Goal: Task Accomplishment & Management: Manage account settings

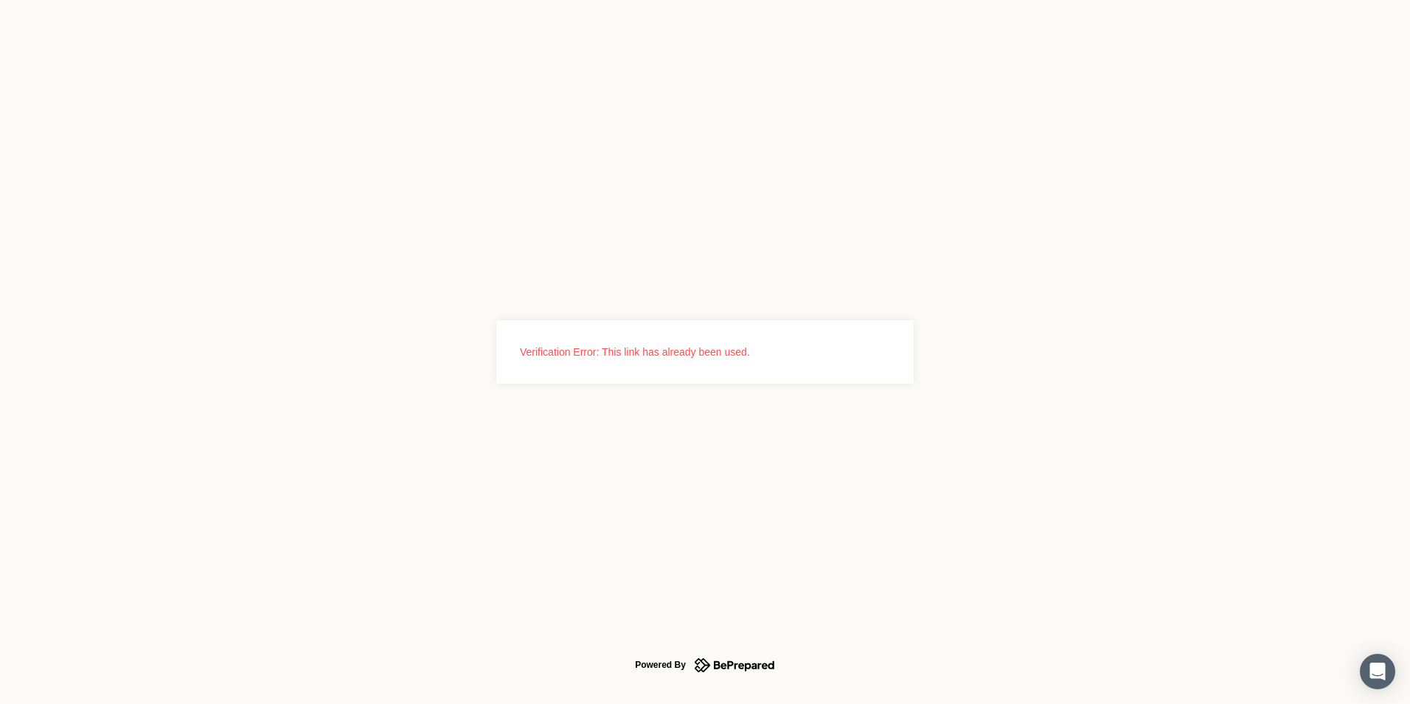
click at [715, 661] on icon at bounding box center [744, 666] width 60 height 10
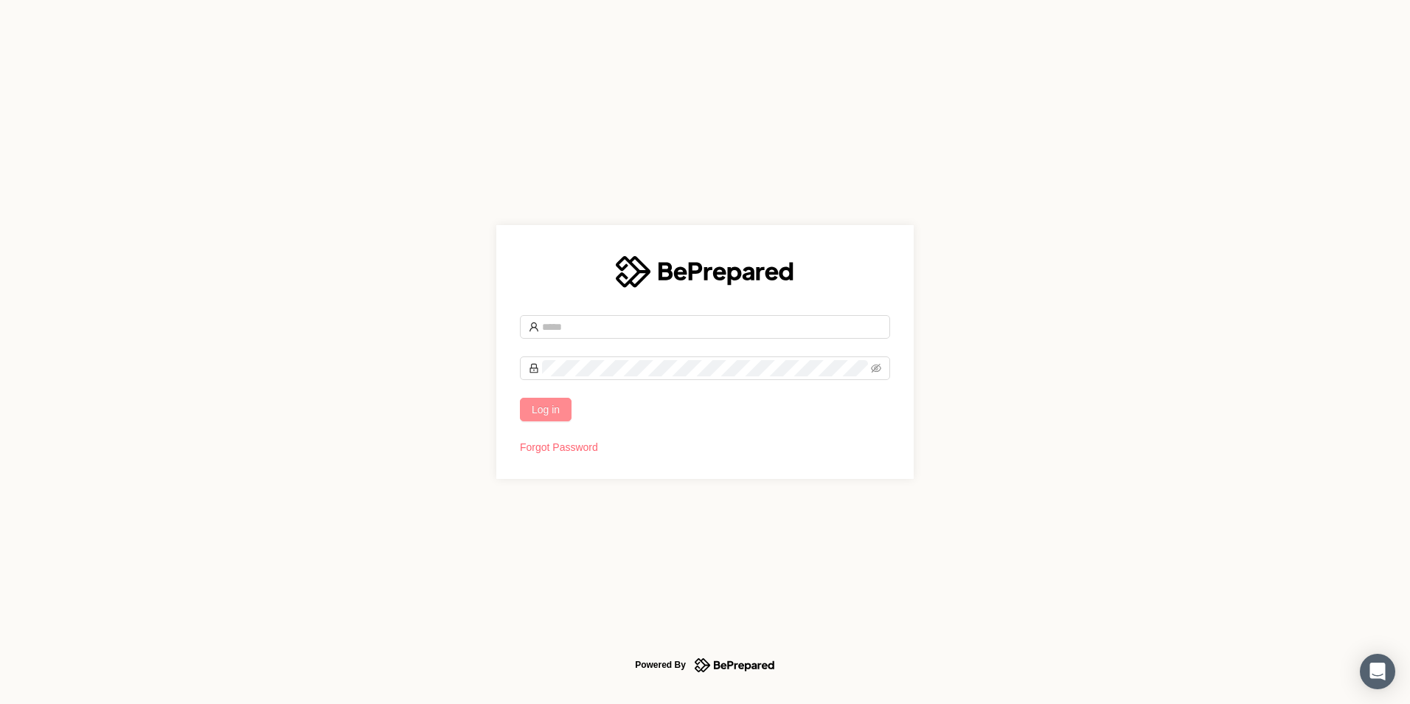
type input "**********"
click at [560, 409] on span "Log in" at bounding box center [546, 409] width 28 height 16
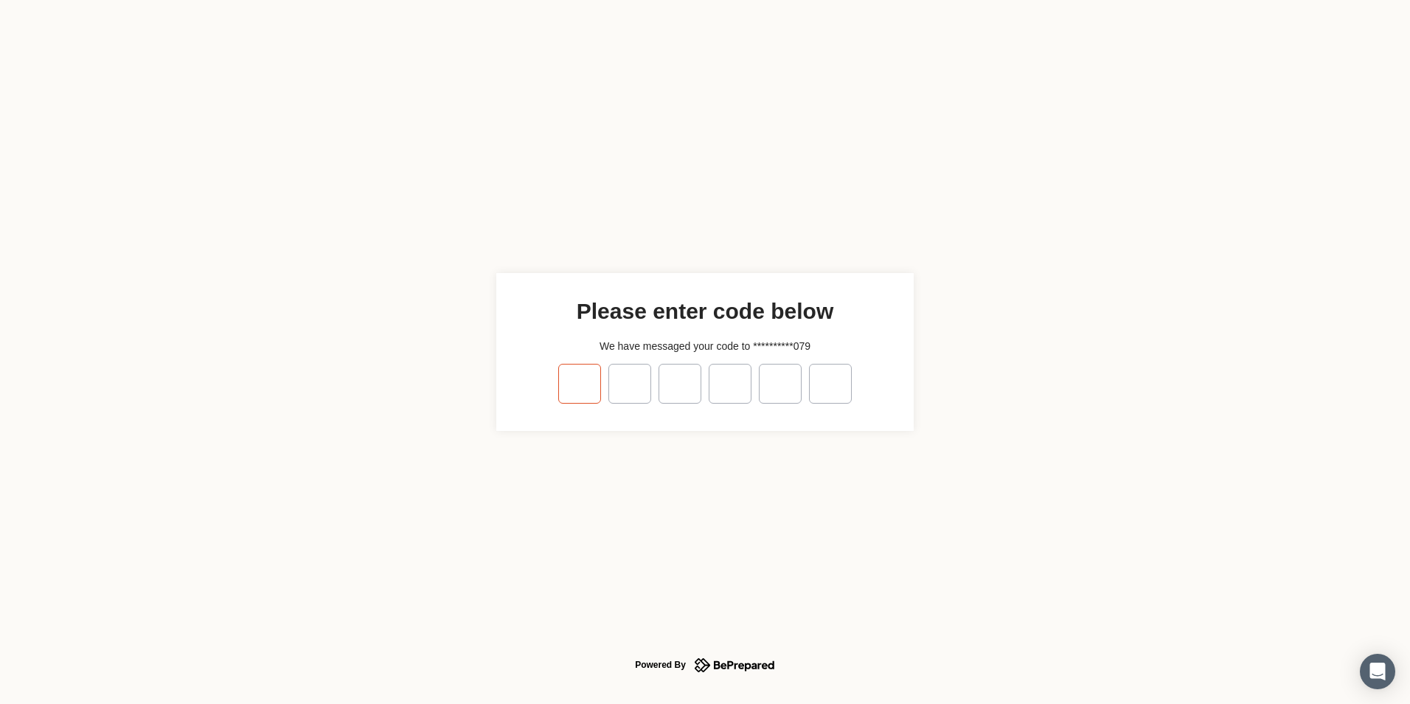
click at [577, 398] on input "tel" at bounding box center [579, 384] width 43 height 40
type input "*"
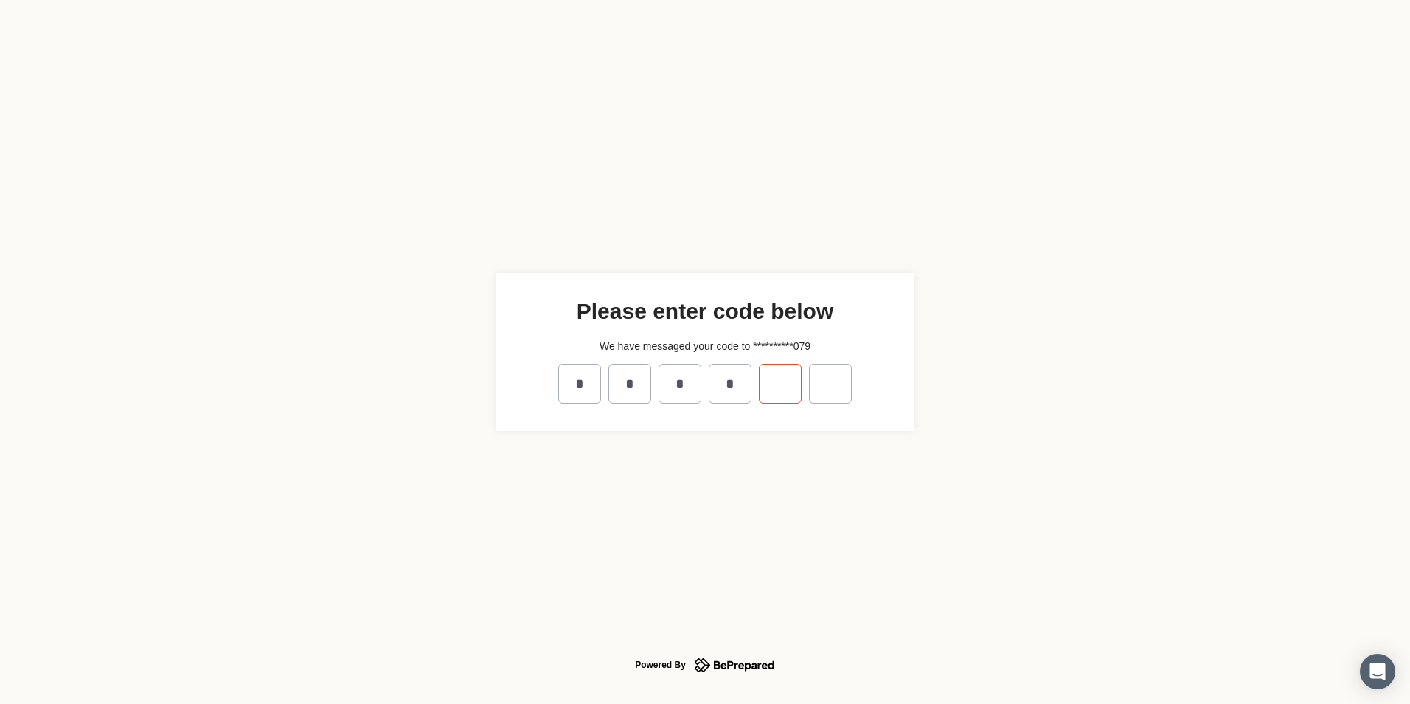
type input "*"
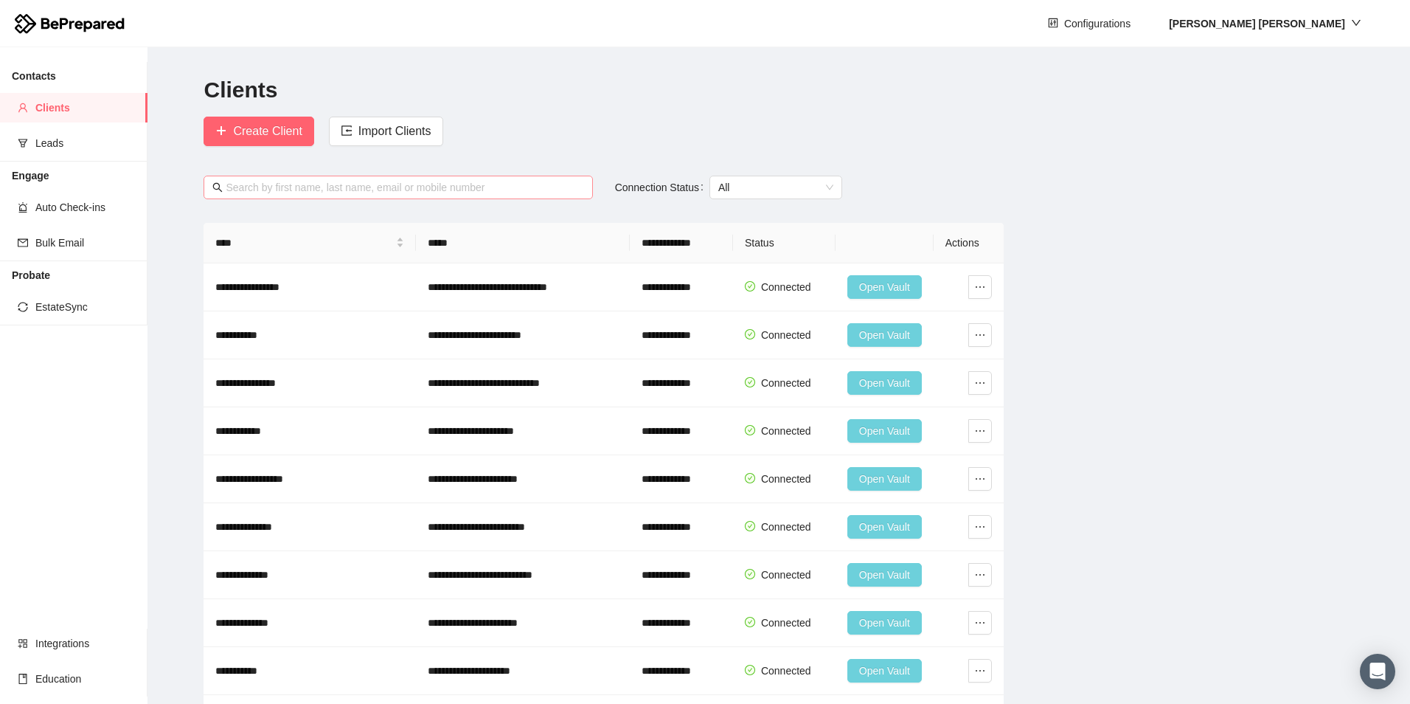
click at [353, 182] on input "text" at bounding box center [405, 187] width 358 height 16
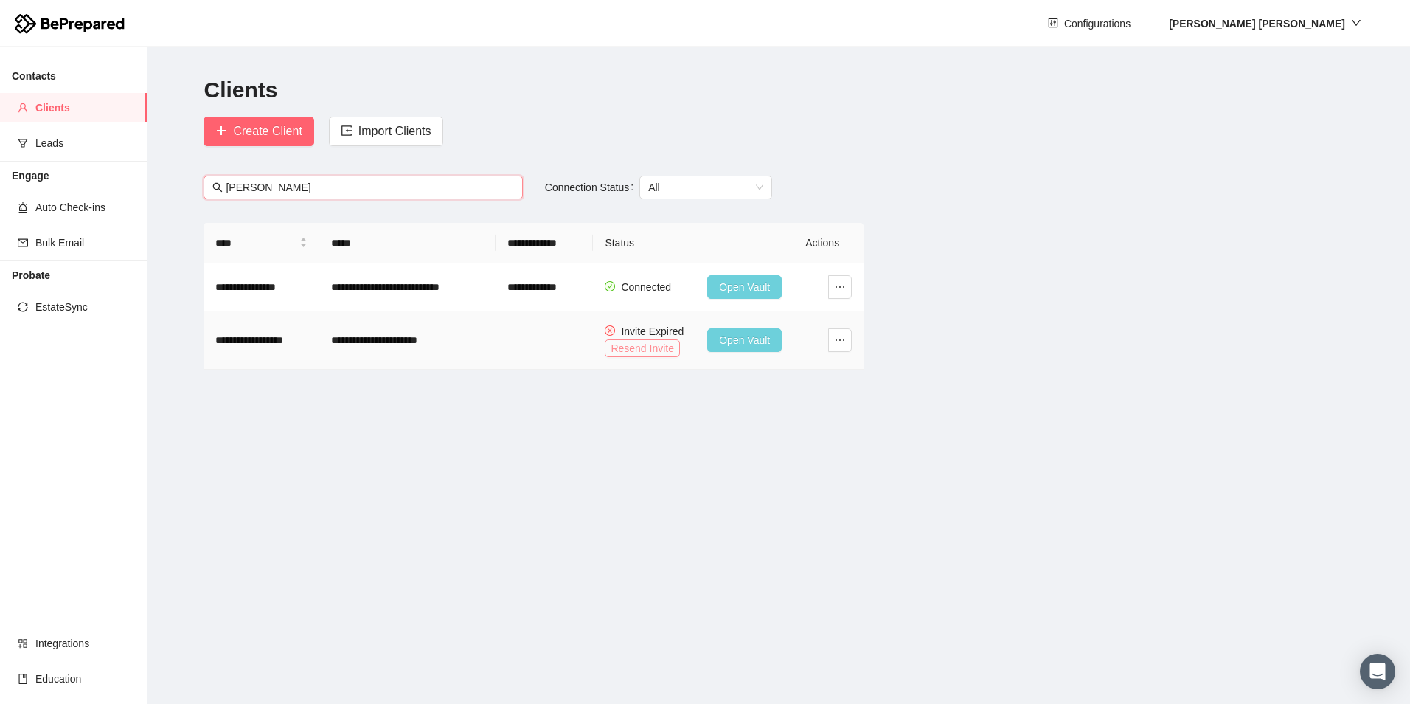
type input "[PERSON_NAME]"
click at [649, 348] on span "Resend Invite" at bounding box center [642, 348] width 63 height 16
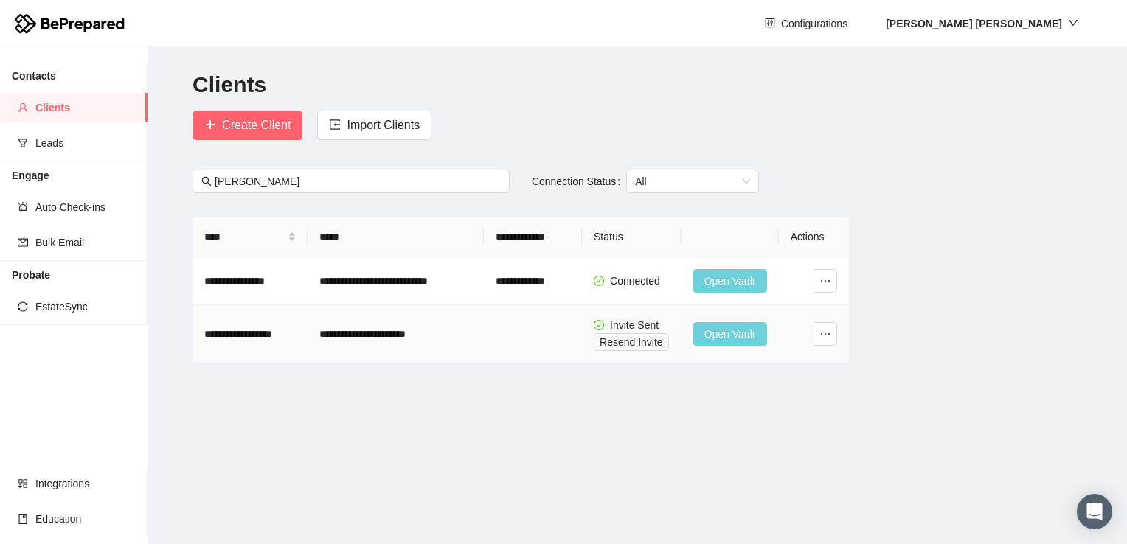
click at [713, 330] on span "Open Vault" at bounding box center [729, 334] width 51 height 16
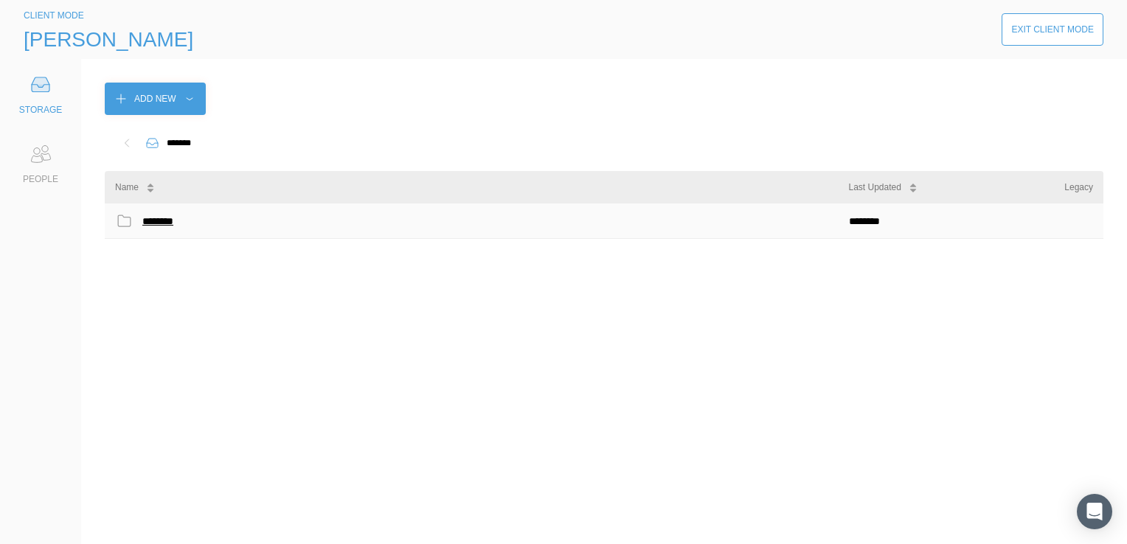
click at [153, 224] on div "********" at bounding box center [161, 221] width 38 height 19
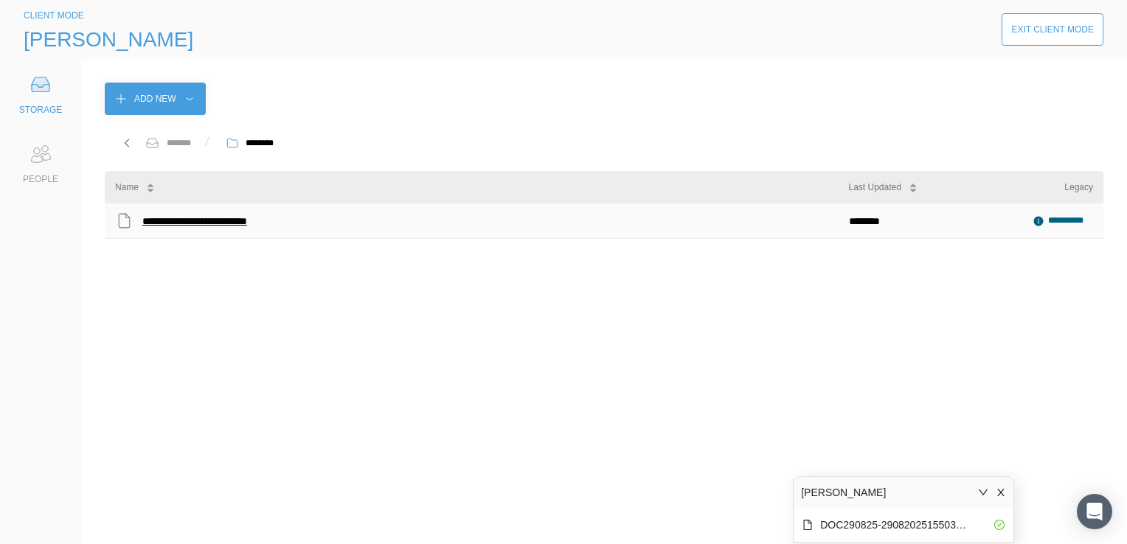
click at [231, 223] on div "**********" at bounding box center [219, 221] width 154 height 19
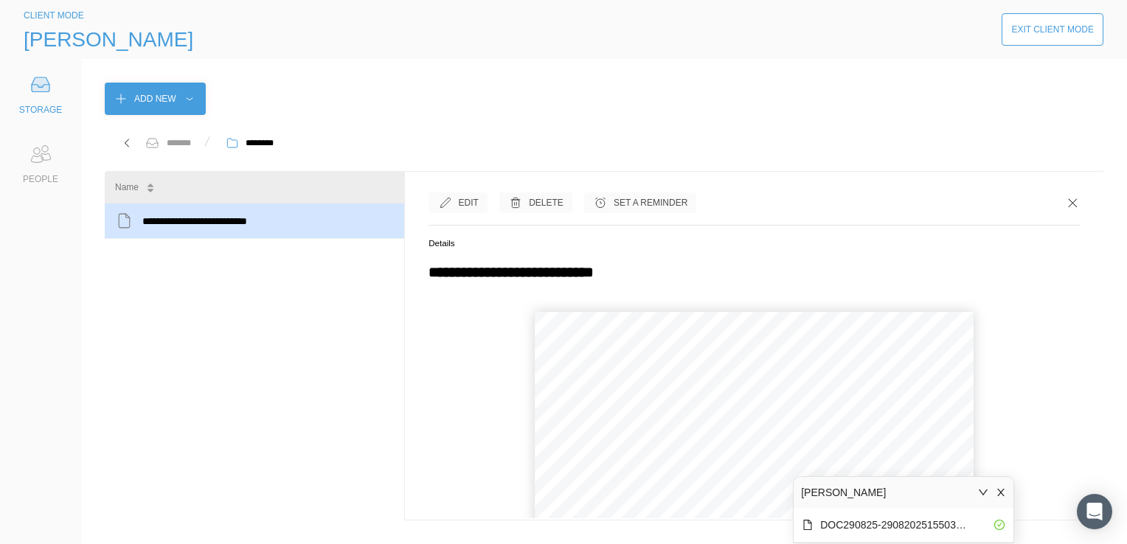
click at [1000, 488] on div at bounding box center [1001, 493] width 18 height 16
click at [999, 490] on icon "close" at bounding box center [1001, 493] width 10 height 10
click at [785, 499] on button "›" at bounding box center [782, 491] width 32 height 32
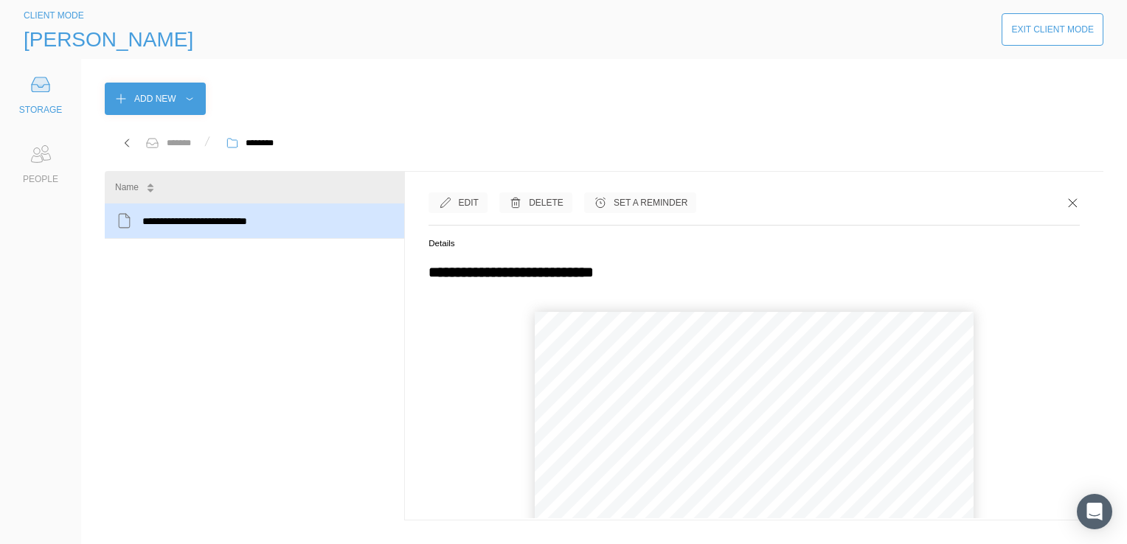
click at [785, 499] on button "›" at bounding box center [782, 491] width 32 height 32
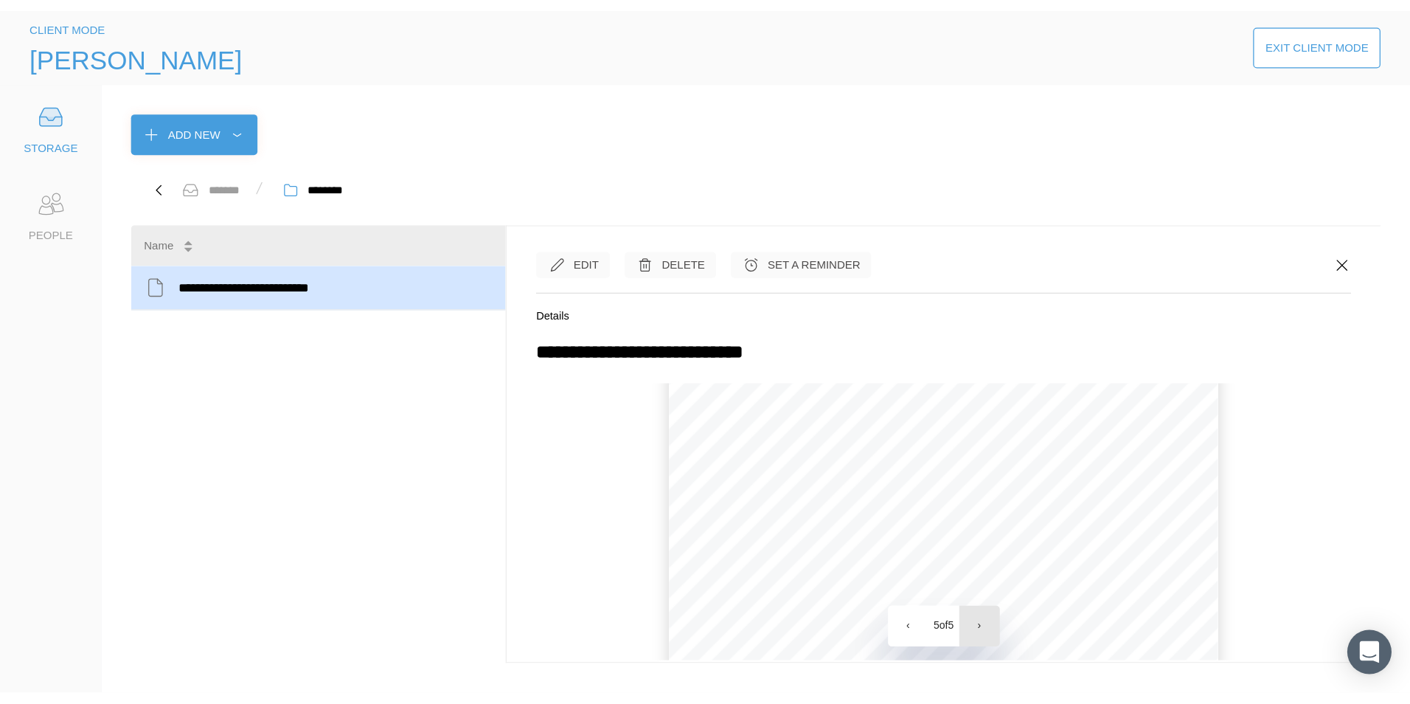
scroll to position [369, 0]
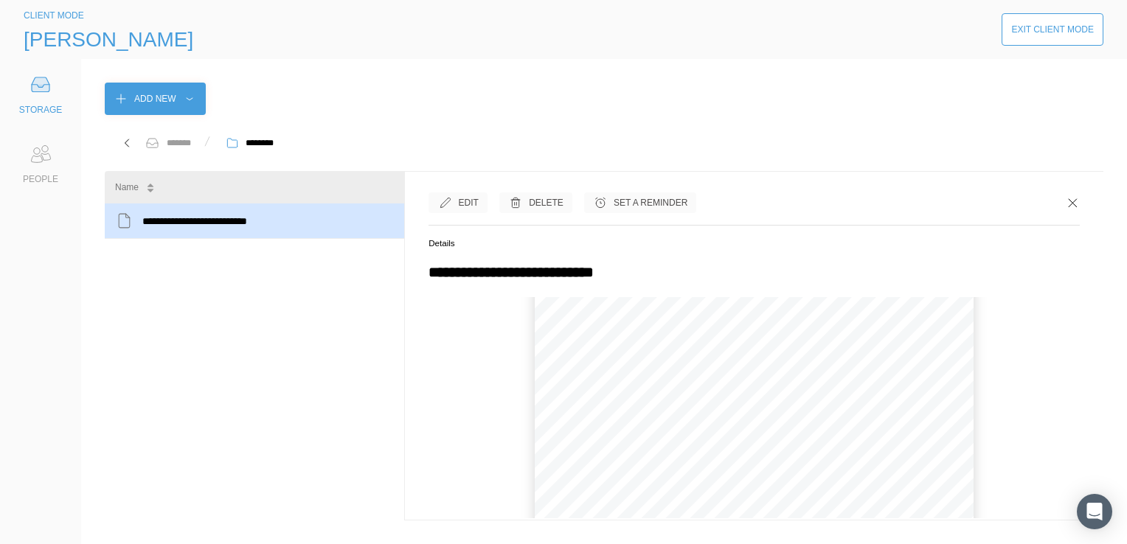
click at [1065, 201] on icon at bounding box center [1072, 202] width 15 height 15
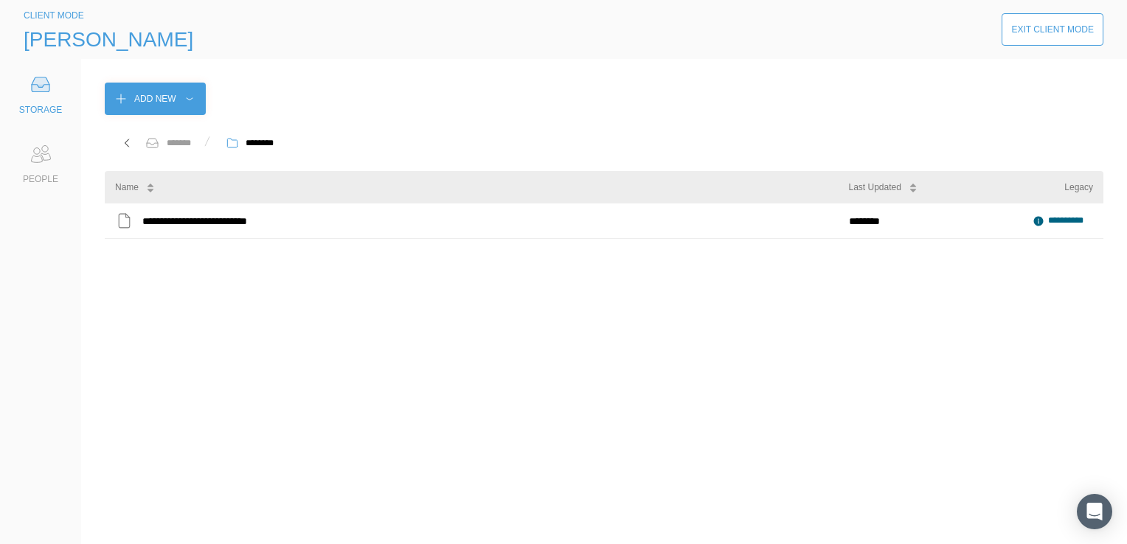
click at [1064, 32] on div "Exit Client Mode" at bounding box center [1052, 29] width 83 height 15
